Goal: Task Accomplishment & Management: Use online tool/utility

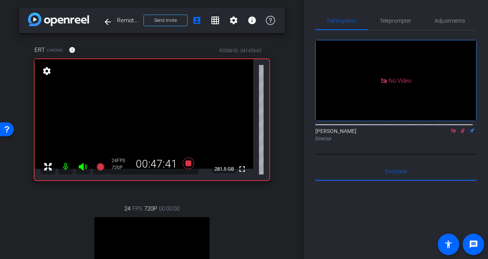
click at [461, 128] on icon at bounding box center [463, 130] width 4 height 5
click at [187, 164] on icon at bounding box center [189, 163] width 12 height 12
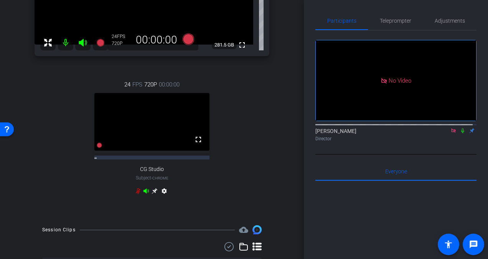
scroll to position [132, 0]
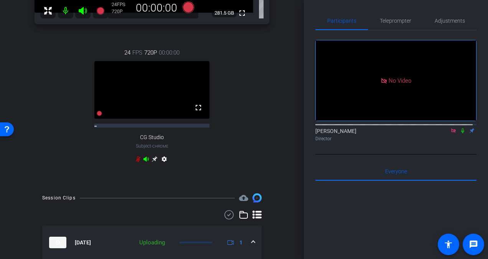
scroll to position [158, 0]
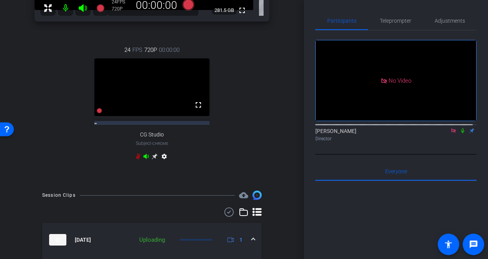
click at [251, 223] on mat-expansion-panel-header "[DATE] Uploading 1" at bounding box center [151, 240] width 219 height 34
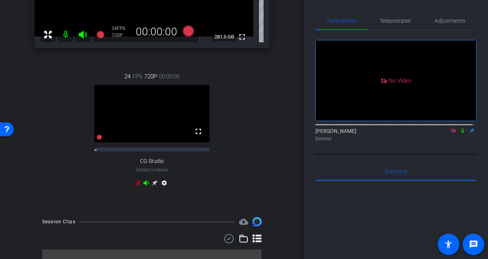
scroll to position [132, 0]
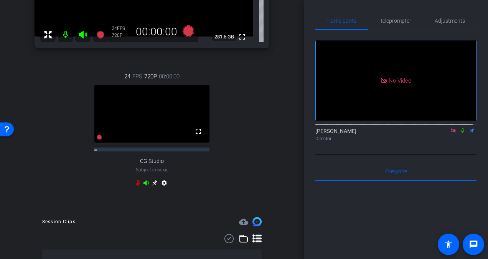
scroll to position [158, 0]
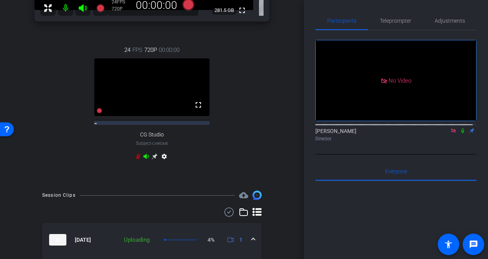
click at [460, 128] on icon at bounding box center [463, 130] width 6 height 5
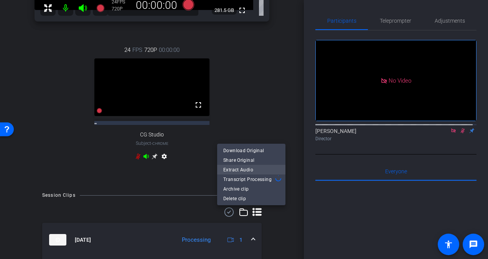
click at [249, 171] on span "Extract Audio" at bounding box center [251, 169] width 56 height 9
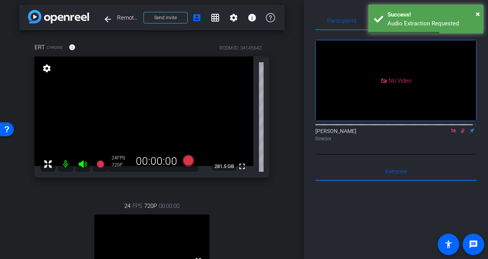
scroll to position [0, 0]
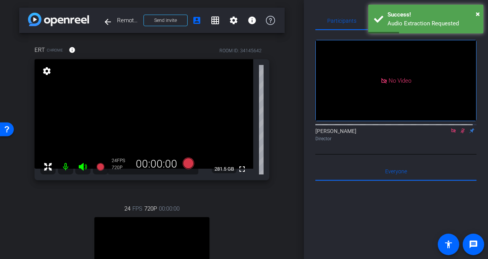
click at [460, 128] on icon at bounding box center [463, 130] width 6 height 5
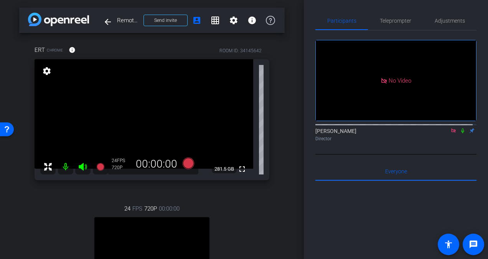
click at [460, 128] on icon at bounding box center [463, 130] width 6 height 5
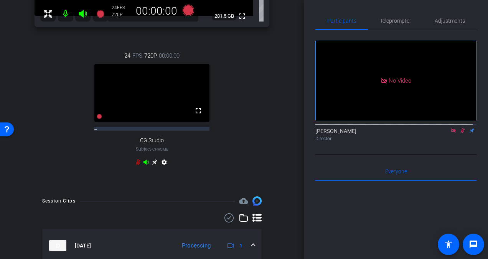
scroll to position [153, 0]
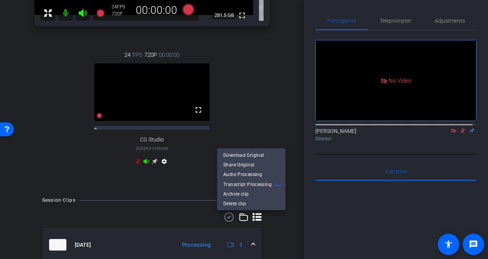
click at [264, 221] on div at bounding box center [244, 129] width 488 height 259
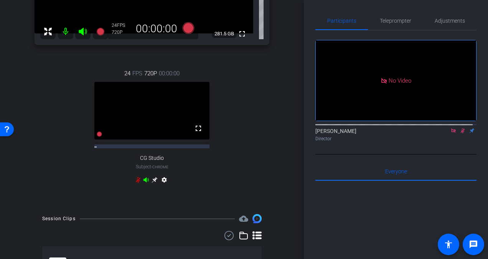
scroll to position [158, 0]
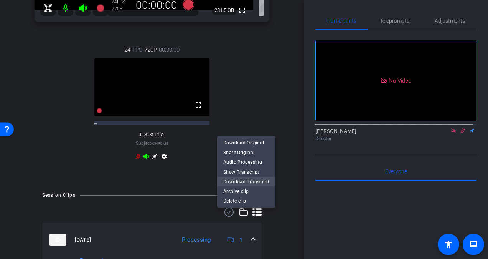
click at [245, 182] on span "Download Transcript" at bounding box center [246, 181] width 46 height 9
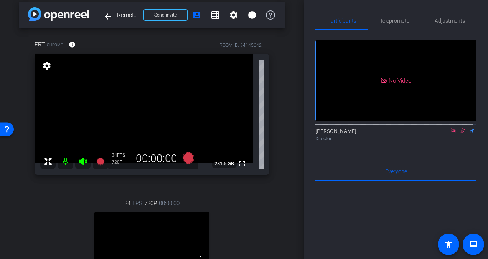
scroll to position [0, 0]
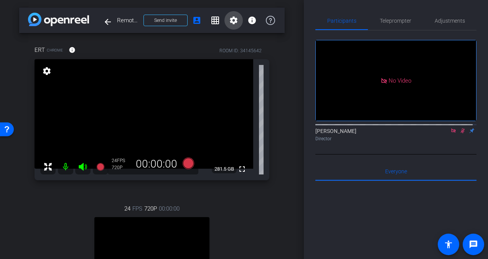
click at [233, 23] on mat-icon "settings" at bounding box center [233, 20] width 9 height 9
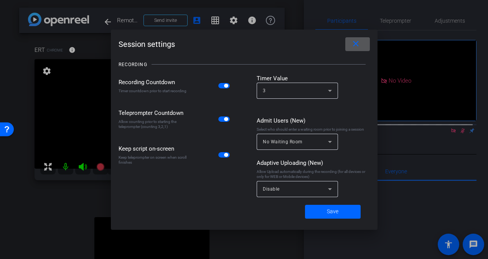
click at [317, 94] on div "3" at bounding box center [295, 91] width 65 height 10
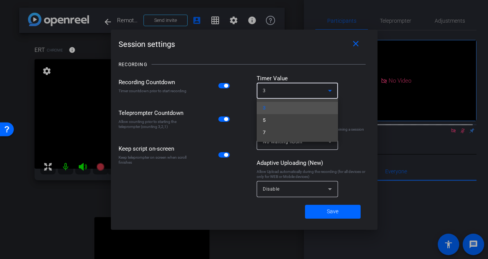
click at [315, 69] on div at bounding box center [244, 129] width 488 height 259
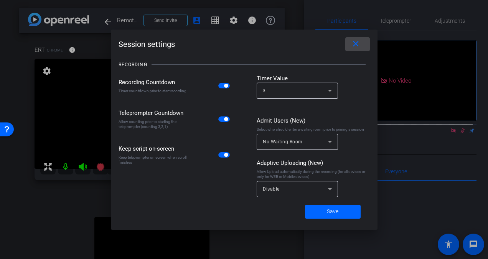
click at [356, 48] on mat-icon "close" at bounding box center [356, 44] width 10 height 10
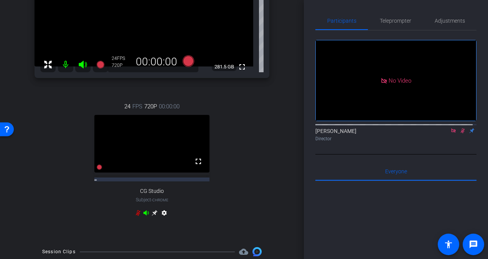
scroll to position [106, 0]
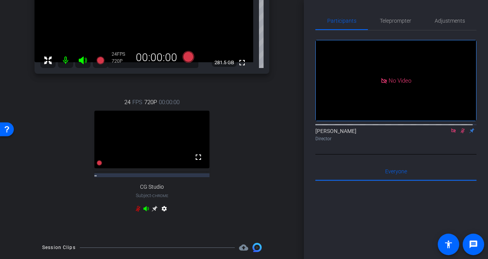
click at [162, 205] on mat-icon "settings" at bounding box center [164, 209] width 9 height 9
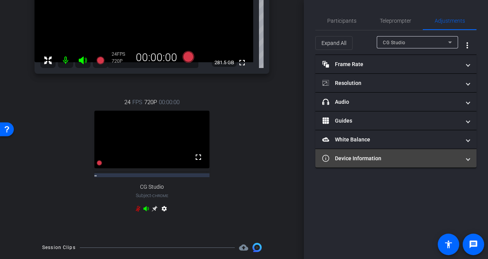
click at [358, 160] on mat-panel-title "Device Information" at bounding box center [391, 158] width 138 height 8
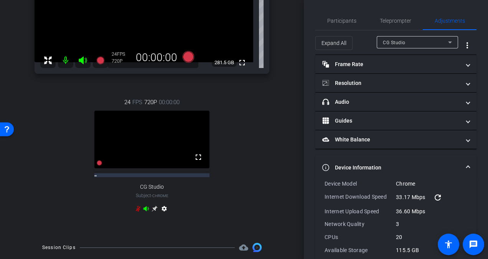
click at [437, 194] on mat-icon "refresh" at bounding box center [437, 197] width 9 height 9
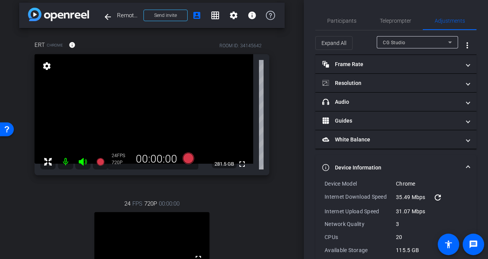
scroll to position [4, 0]
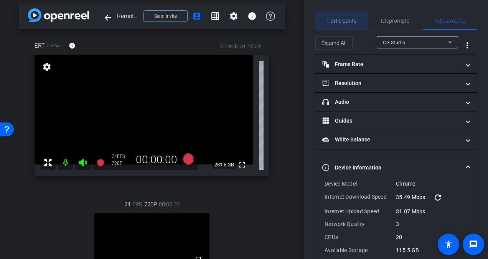
click at [342, 18] on span "Participants" at bounding box center [341, 20] width 29 height 5
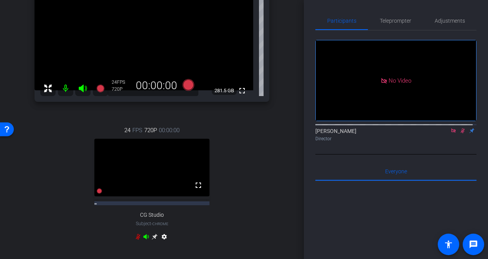
scroll to position [158, 0]
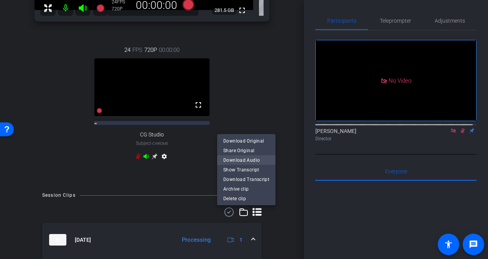
click at [256, 161] on span "Download Audio" at bounding box center [246, 159] width 46 height 9
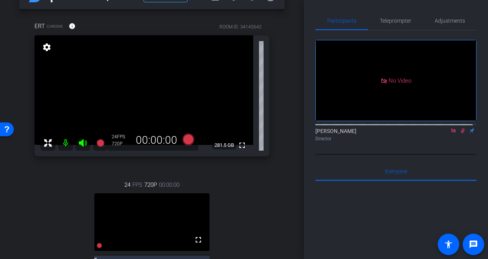
scroll to position [0, 0]
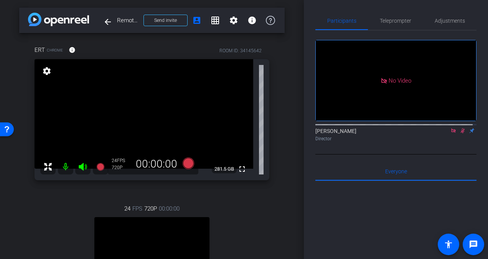
click at [460, 128] on icon at bounding box center [463, 130] width 6 height 5
click at [61, 164] on mat-icon at bounding box center [65, 166] width 15 height 15
click at [76, 167] on mat-icon at bounding box center [82, 166] width 15 height 15
click at [195, 21] on mat-icon "account_box" at bounding box center [196, 20] width 9 height 9
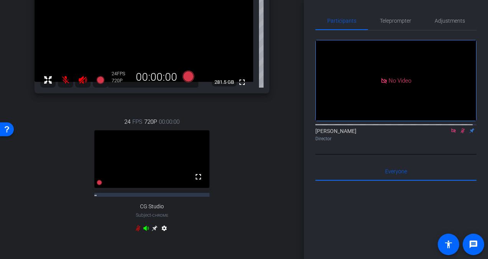
scroll to position [80, 0]
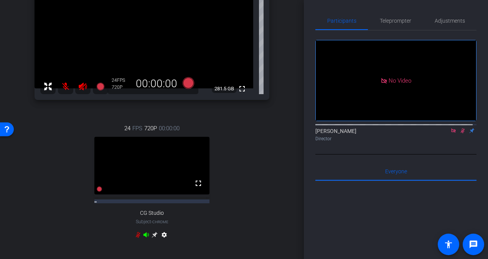
click at [162, 231] on mat-icon "settings" at bounding box center [164, 235] width 9 height 9
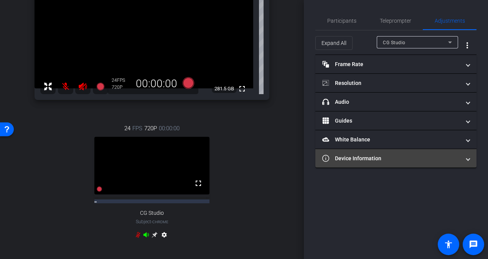
click at [370, 156] on mat-panel-title "Device Information" at bounding box center [391, 158] width 138 height 8
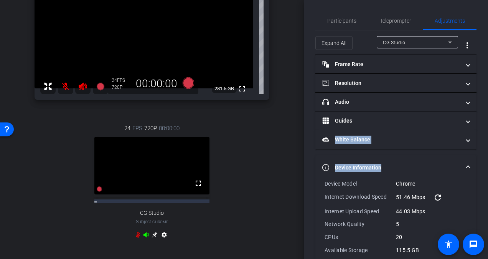
drag, startPoint x: 484, startPoint y: 116, endPoint x: 489, endPoint y: 174, distance: 58.6
click at [488, 174] on html "Accessibility Screen-Reader Guide, Feedback, and Issue Reporting | New window m…" at bounding box center [244, 129] width 488 height 259
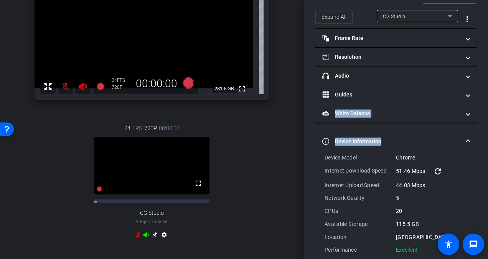
scroll to position [38, 0]
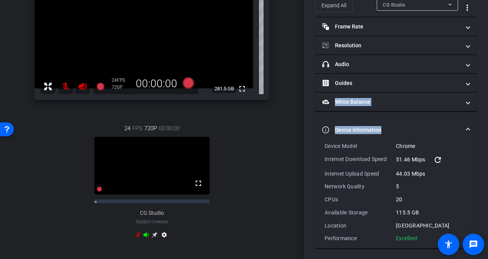
click at [467, 126] on span at bounding box center [468, 130] width 3 height 8
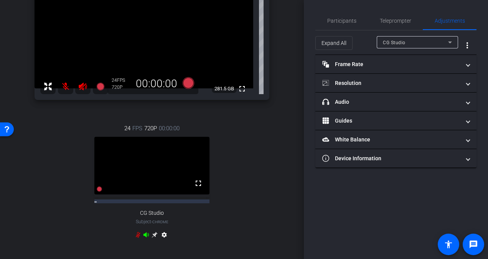
scroll to position [0, 0]
click at [464, 41] on mat-icon "more_vert" at bounding box center [467, 45] width 9 height 9
